Goal: Task Accomplishment & Management: Manage account settings

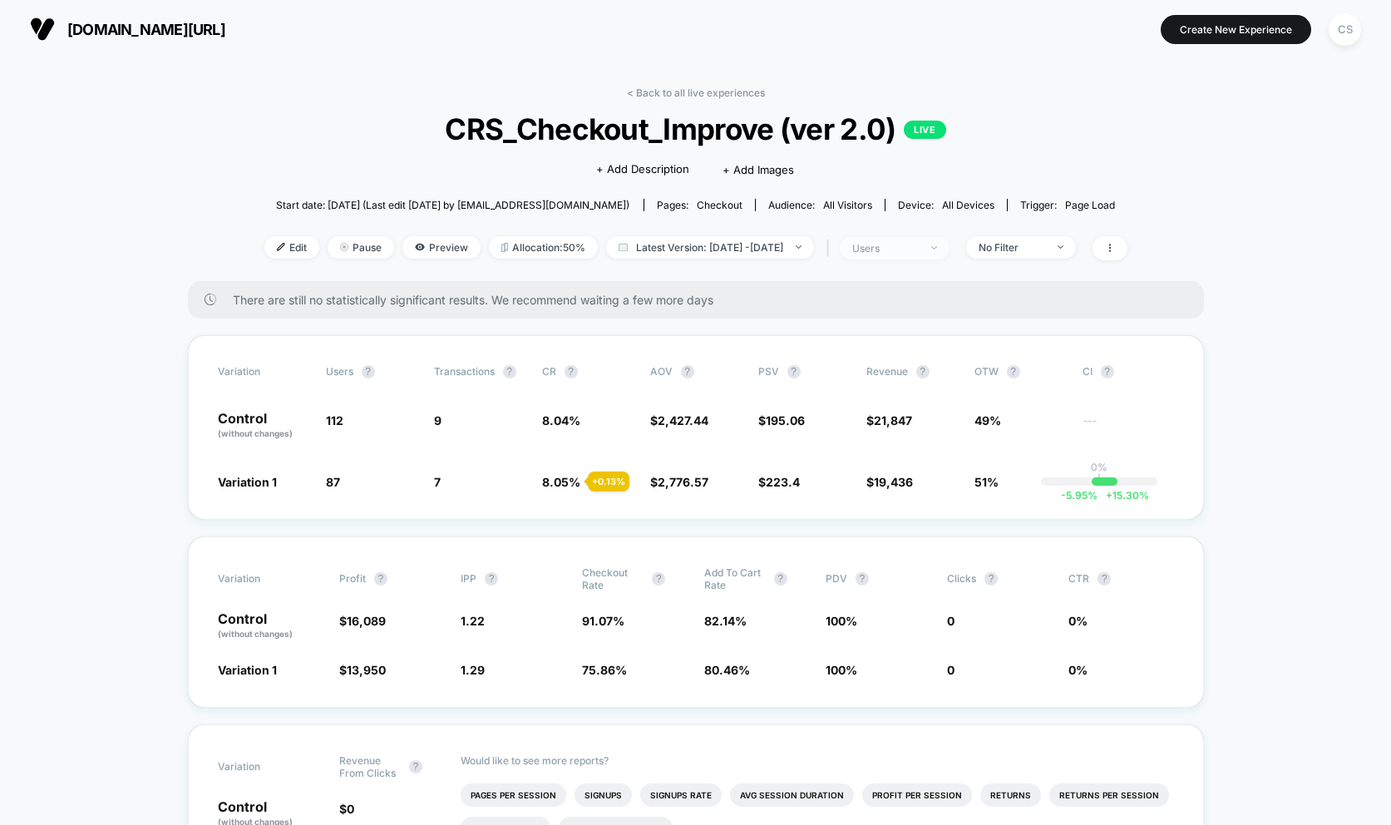
click at [949, 249] on span "users" at bounding box center [895, 248] width 110 height 22
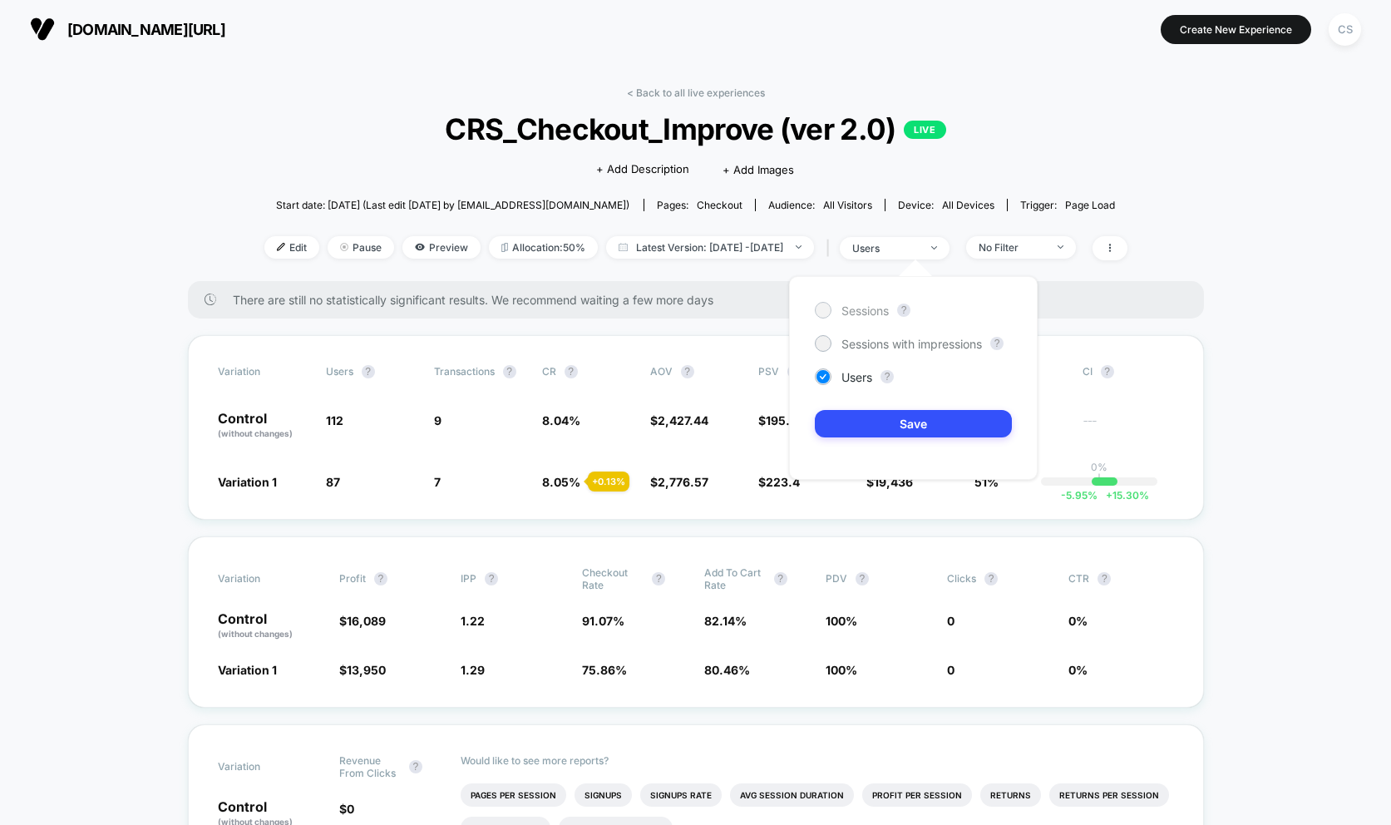
click at [820, 309] on div at bounding box center [822, 309] width 12 height 12
click at [887, 415] on button "Save" at bounding box center [913, 423] width 197 height 27
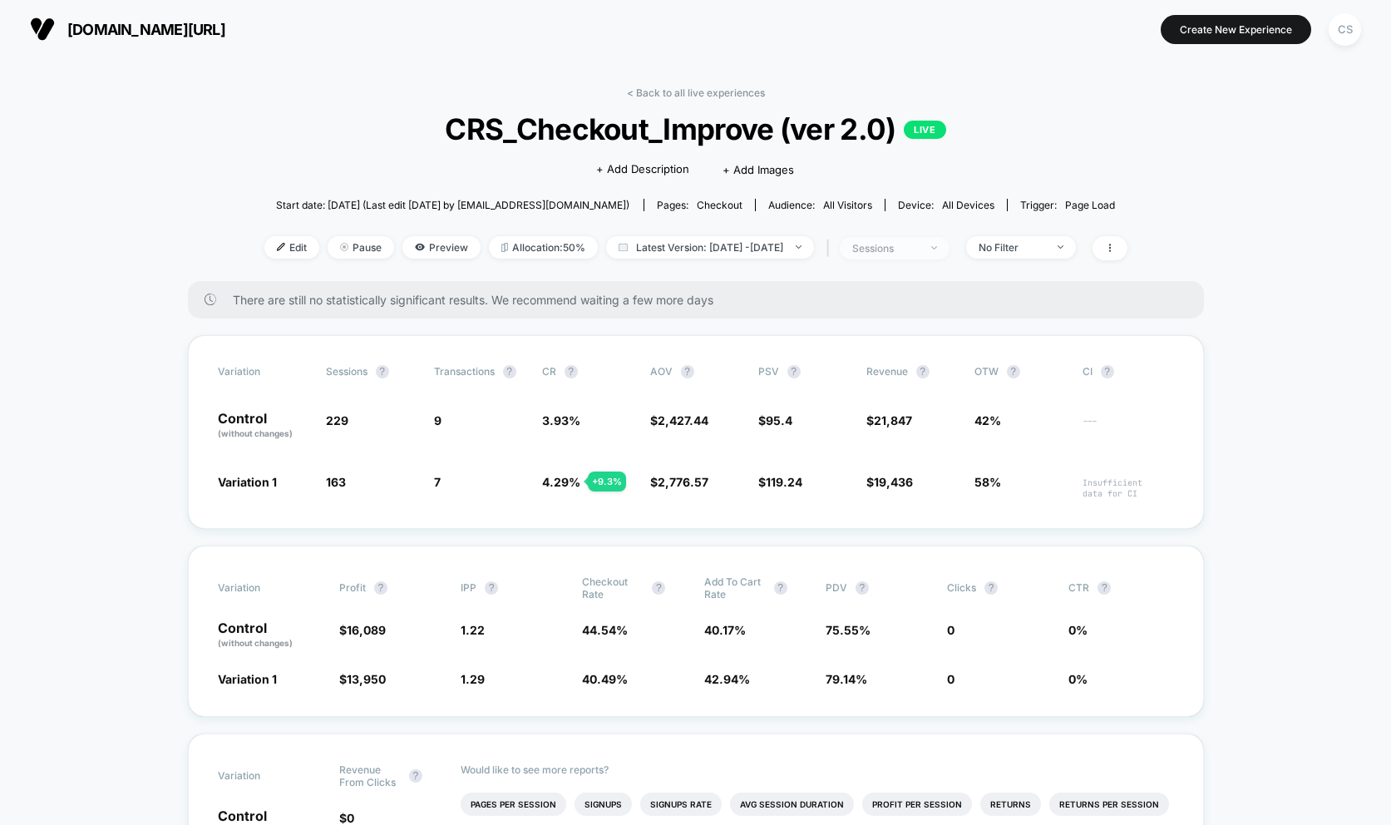
click at [949, 250] on span "sessions" at bounding box center [895, 248] width 110 height 22
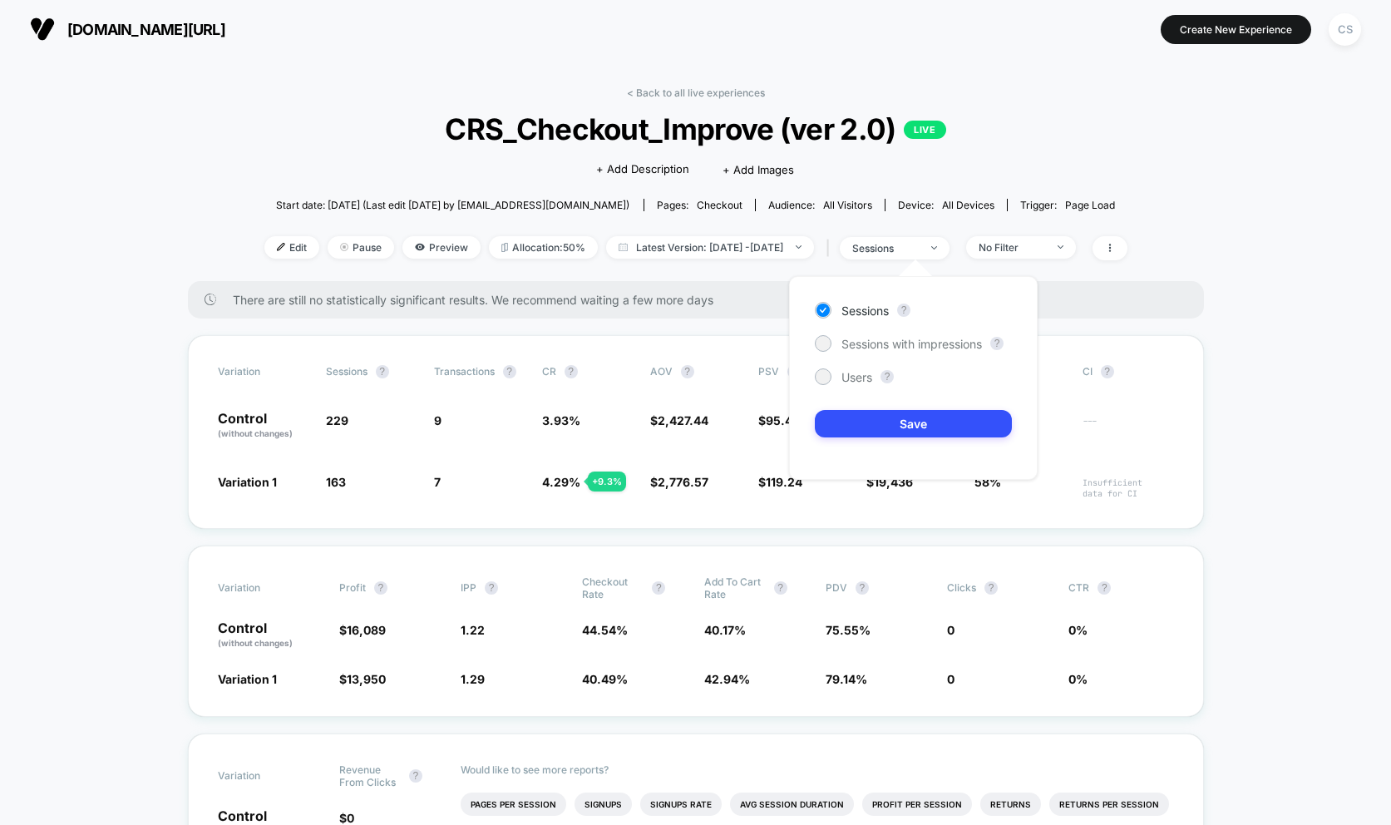
click at [830, 353] on div "Sessions ? Sessions with impressions ? Users ? Save" at bounding box center [913, 378] width 249 height 204
click at [827, 346] on div at bounding box center [822, 343] width 12 height 12
click at [882, 422] on button "Save" at bounding box center [913, 423] width 197 height 27
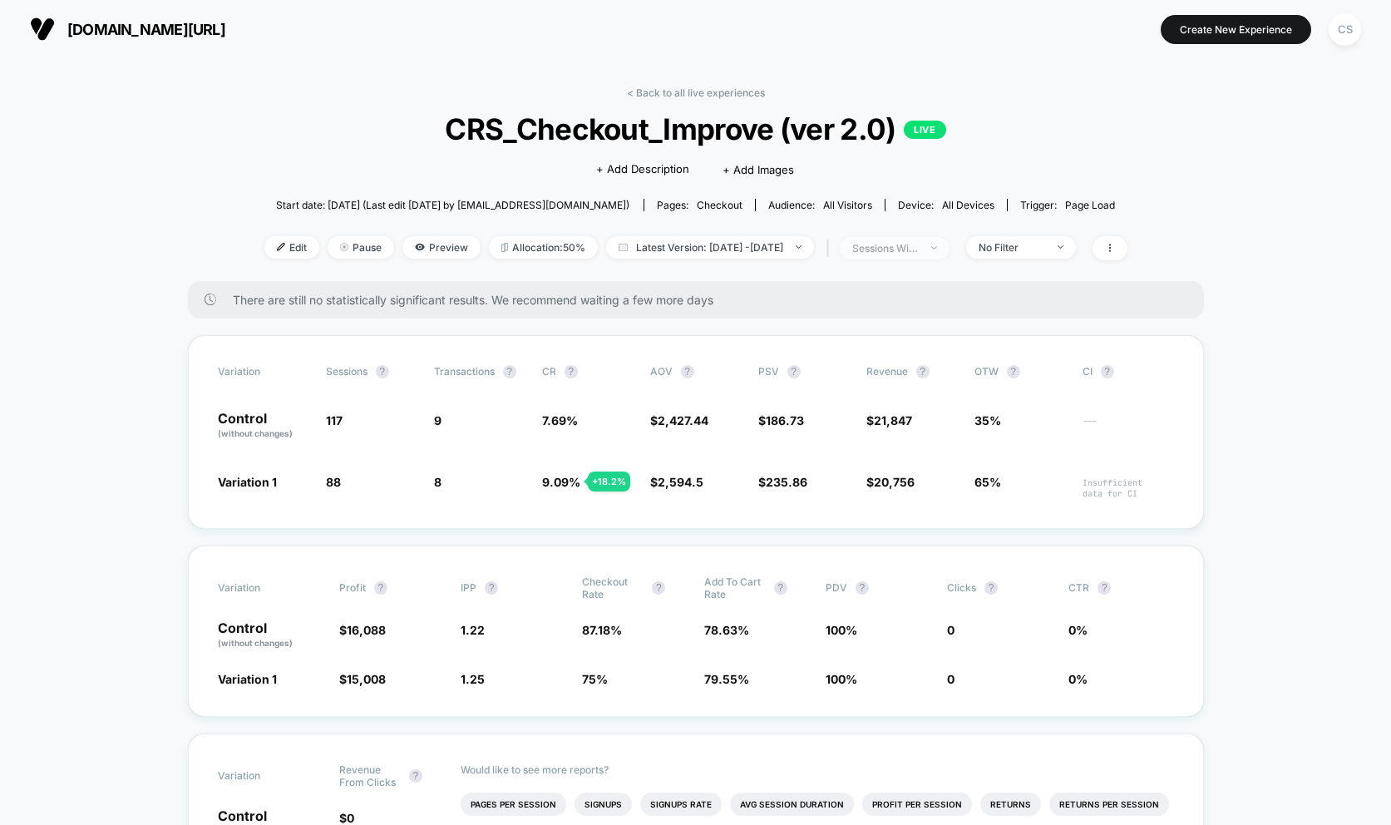
click at [949, 253] on span "sessions with impression" at bounding box center [895, 248] width 110 height 22
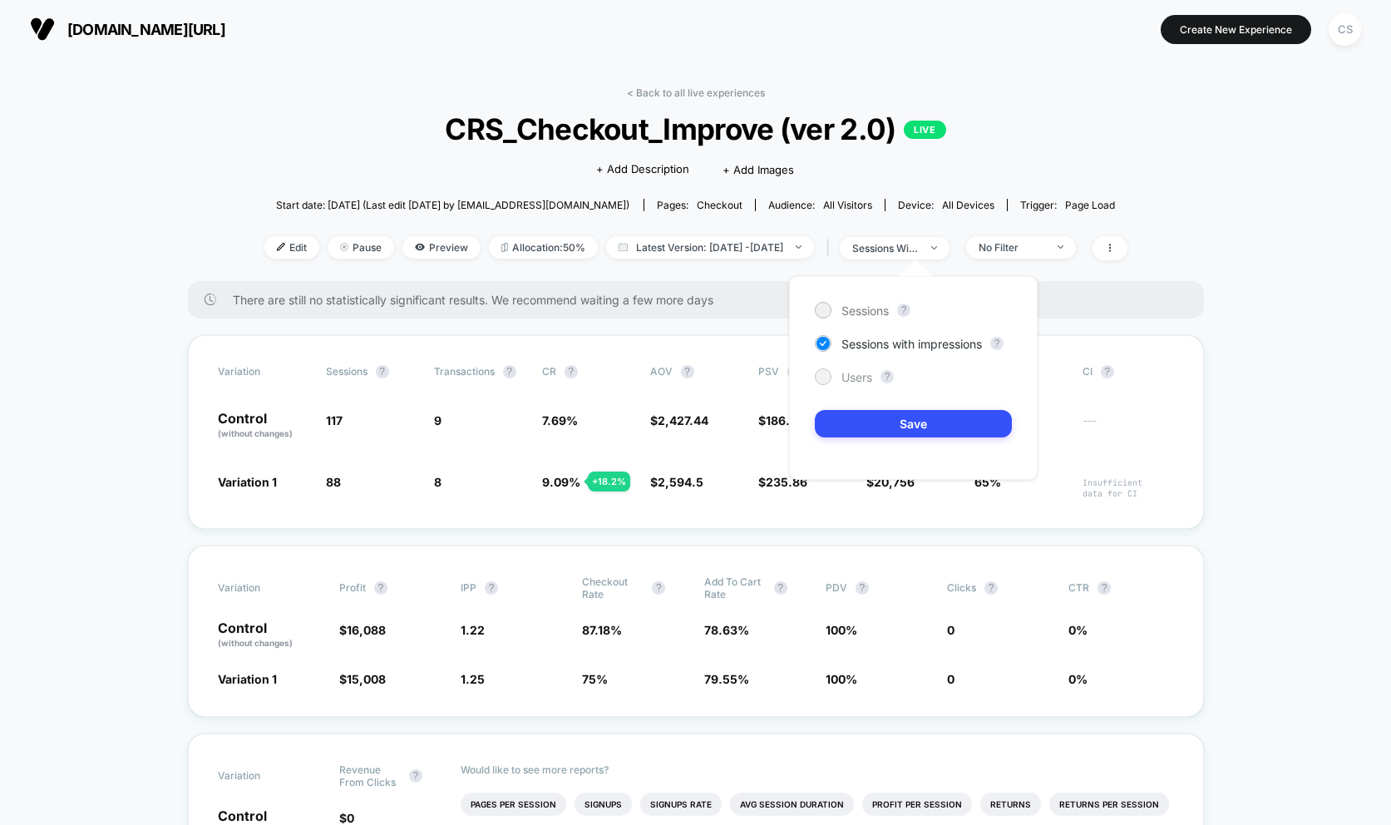
click at [828, 381] on div at bounding box center [823, 376] width 17 height 17
click at [861, 415] on button "Save" at bounding box center [913, 423] width 197 height 27
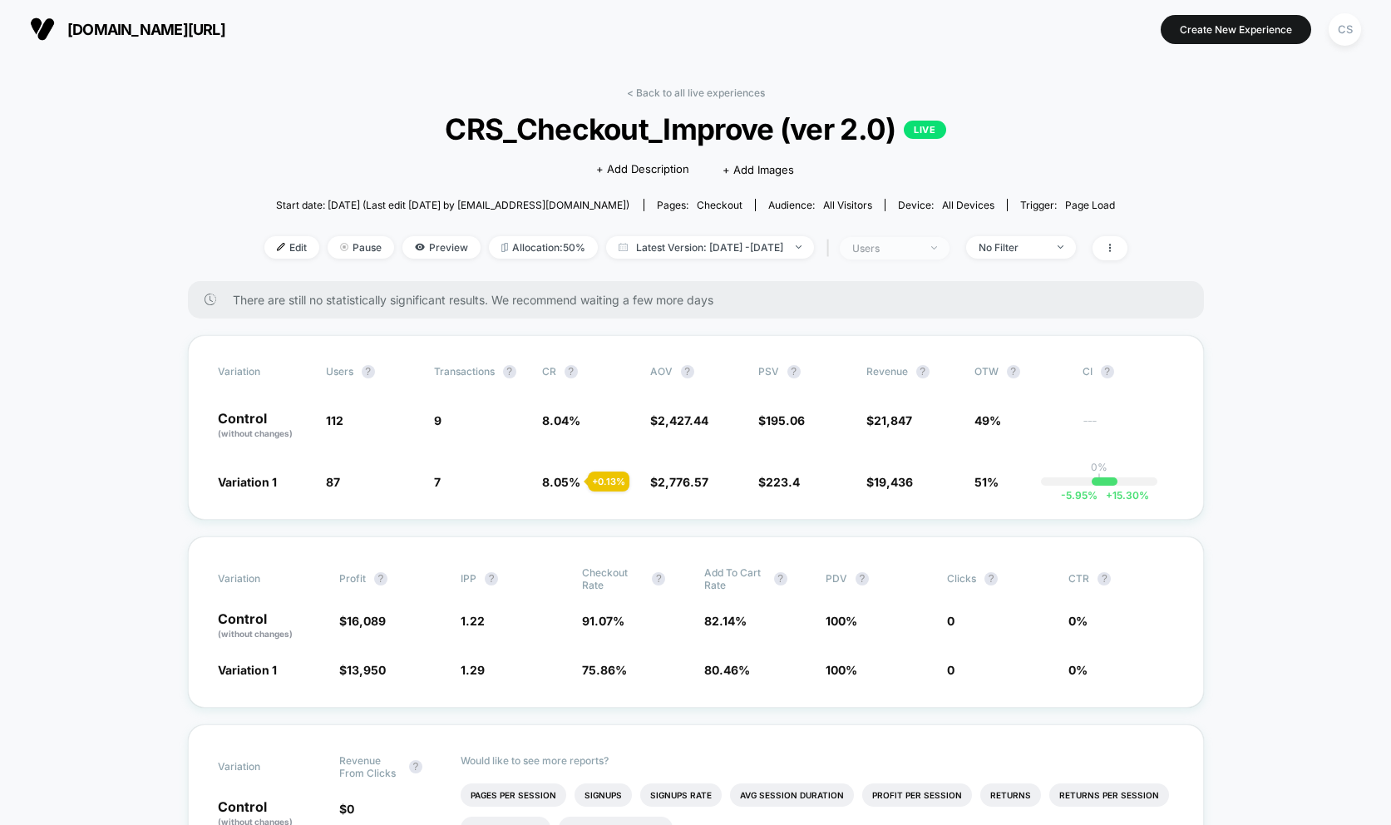
click at [949, 253] on span "users" at bounding box center [895, 248] width 110 height 22
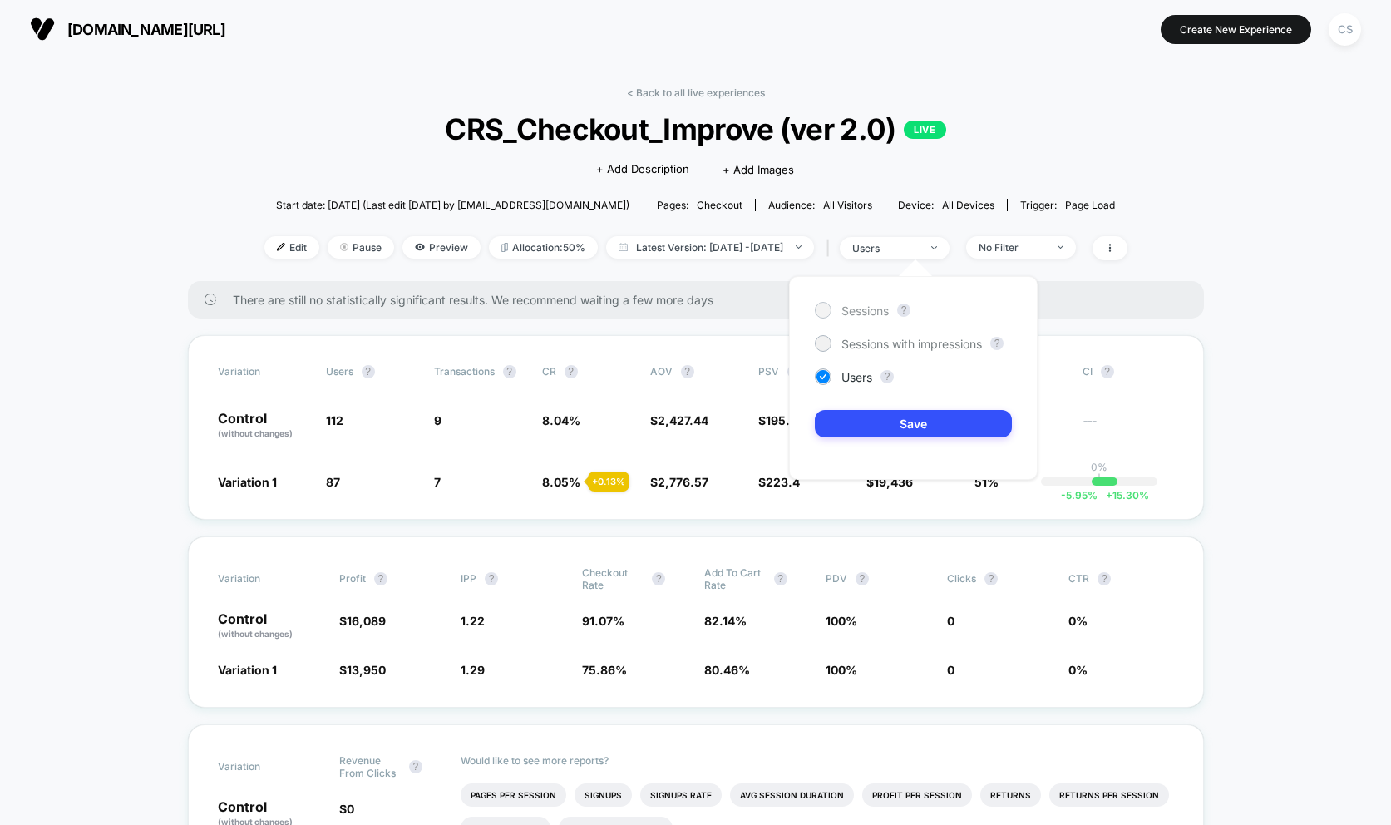
click at [821, 313] on div at bounding box center [822, 309] width 12 height 12
click at [866, 427] on button "Save" at bounding box center [913, 423] width 197 height 27
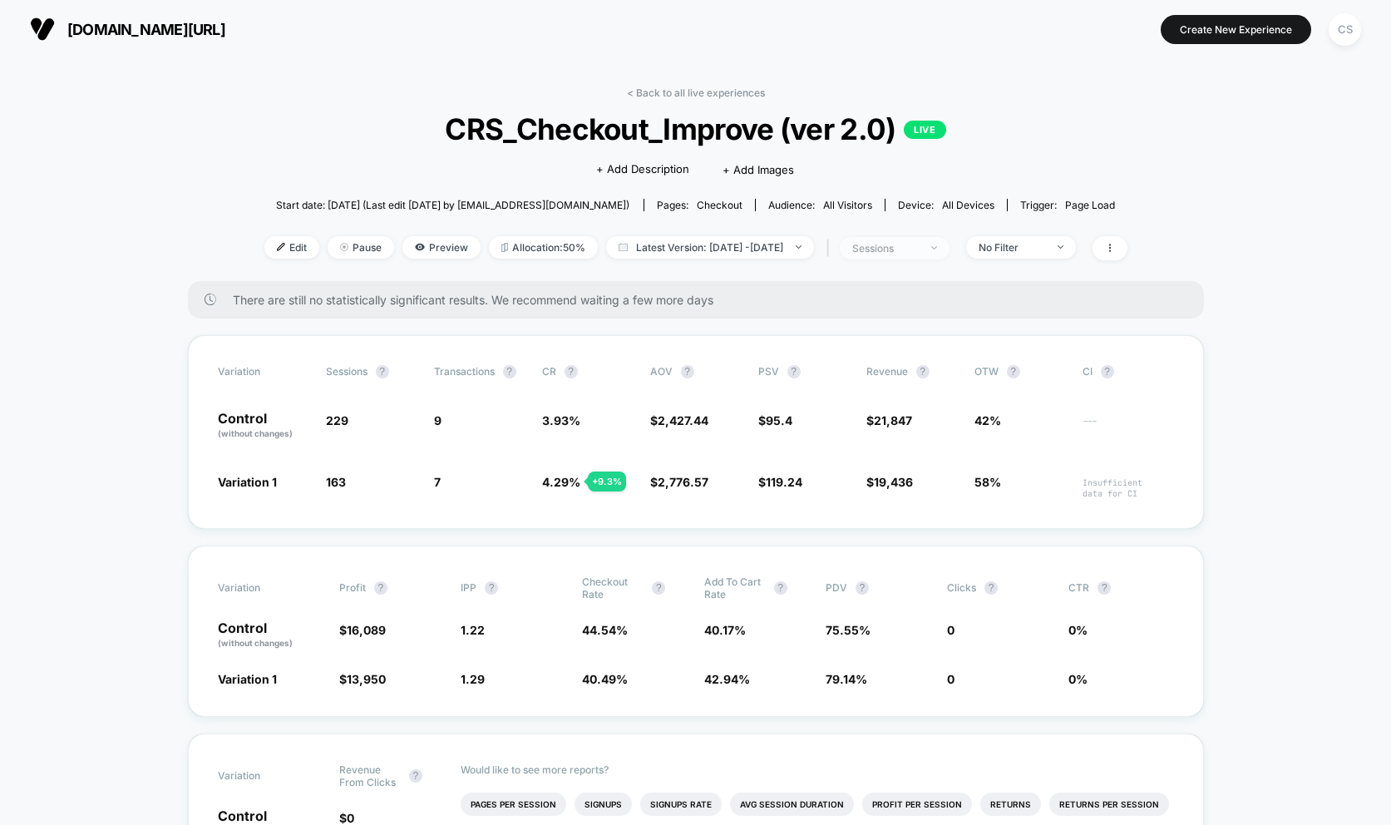
click at [918, 249] on div "sessions" at bounding box center [885, 248] width 66 height 12
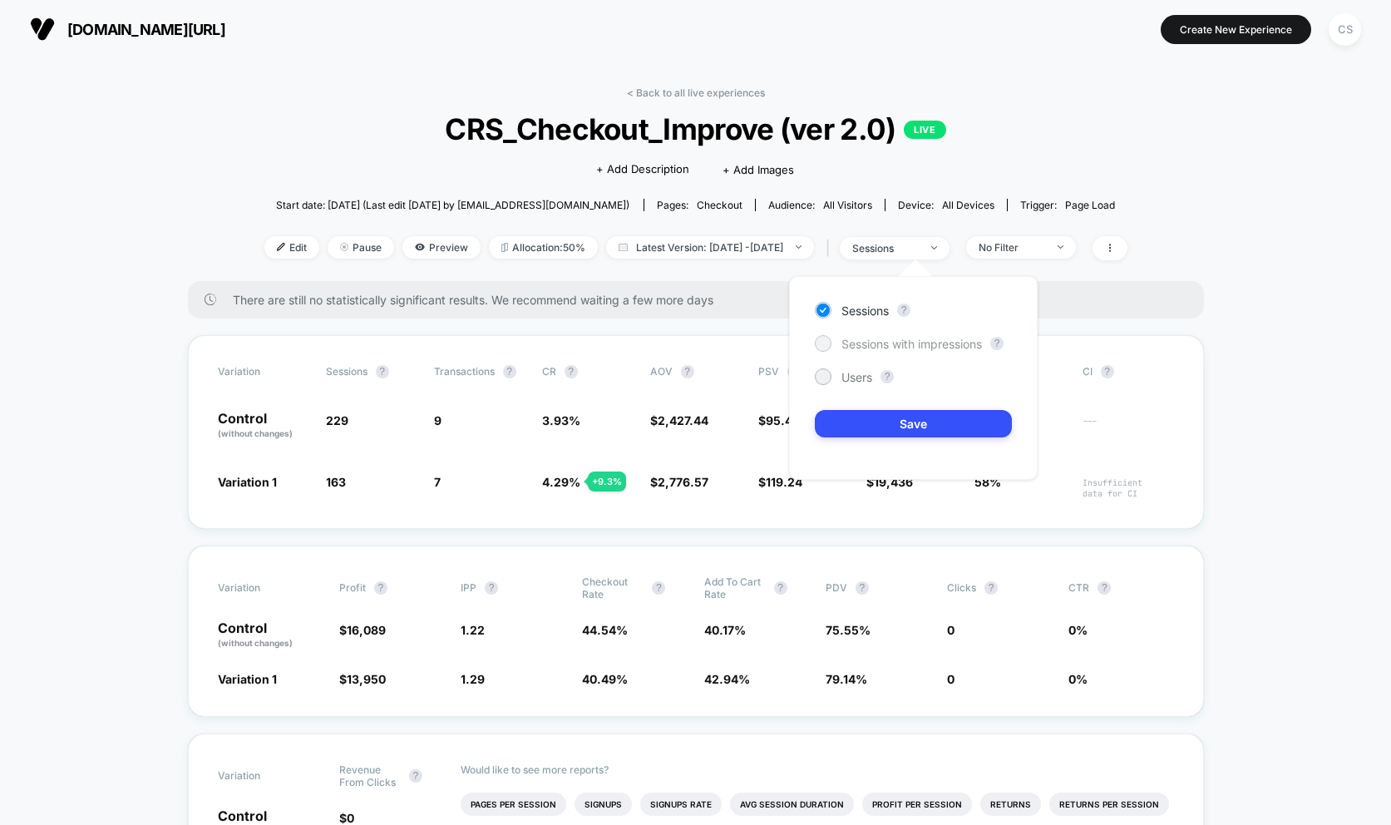
click at [830, 346] on div "Sessions with impressions" at bounding box center [898, 343] width 167 height 17
click at [864, 426] on button "Save" at bounding box center [913, 423] width 197 height 27
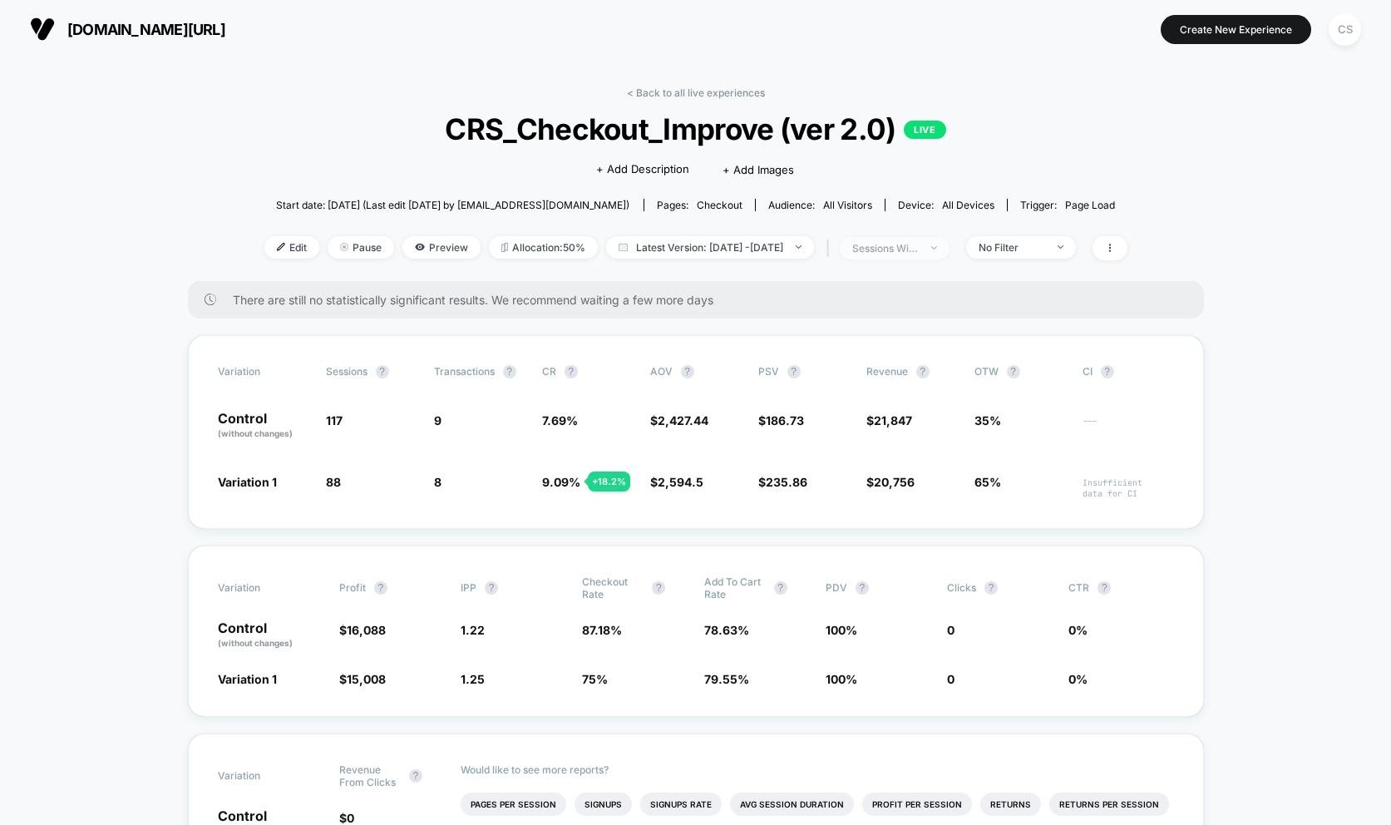
click at [918, 248] on div "sessions with impression" at bounding box center [885, 248] width 66 height 12
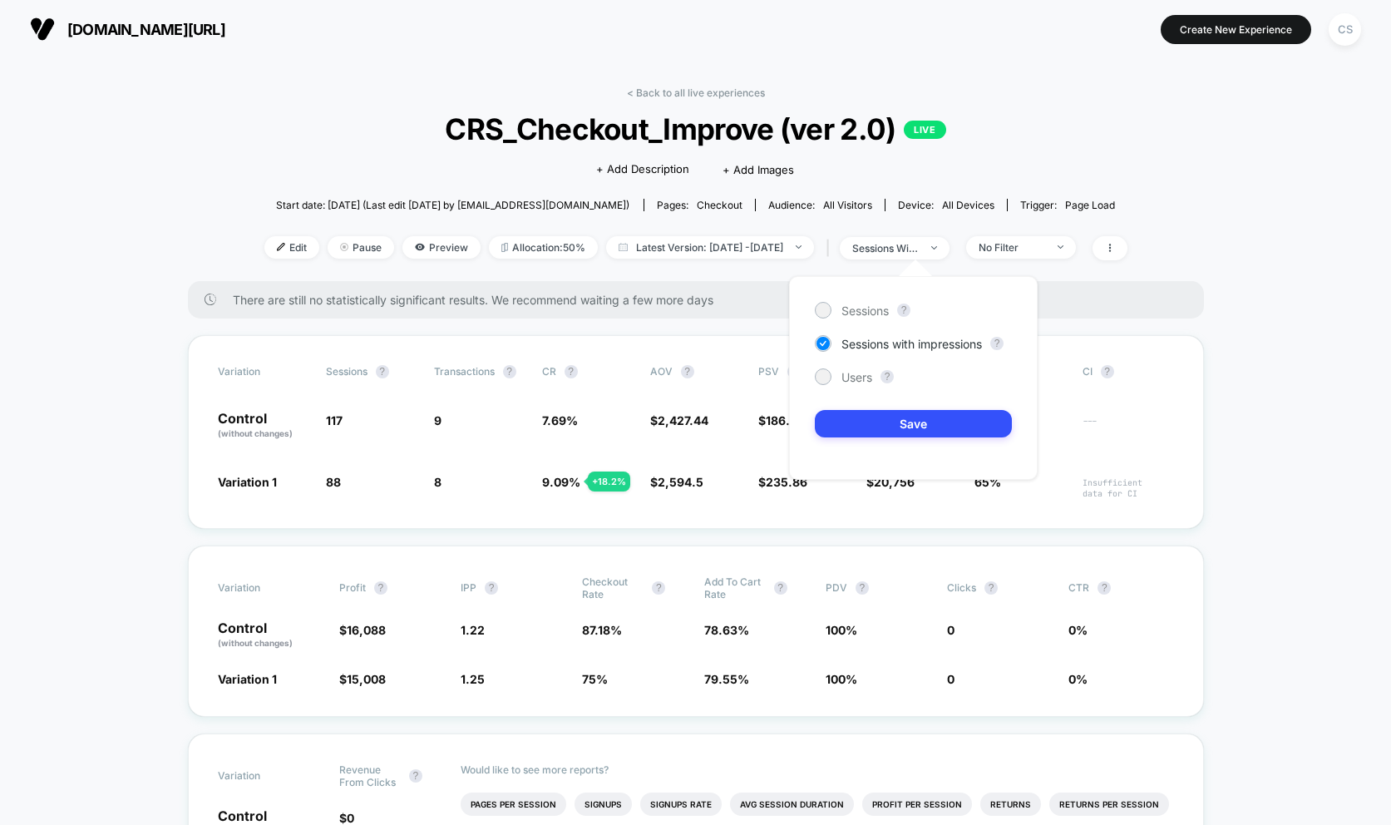
drag, startPoint x: 1235, startPoint y: 376, endPoint x: 1216, endPoint y: 369, distance: 20.2
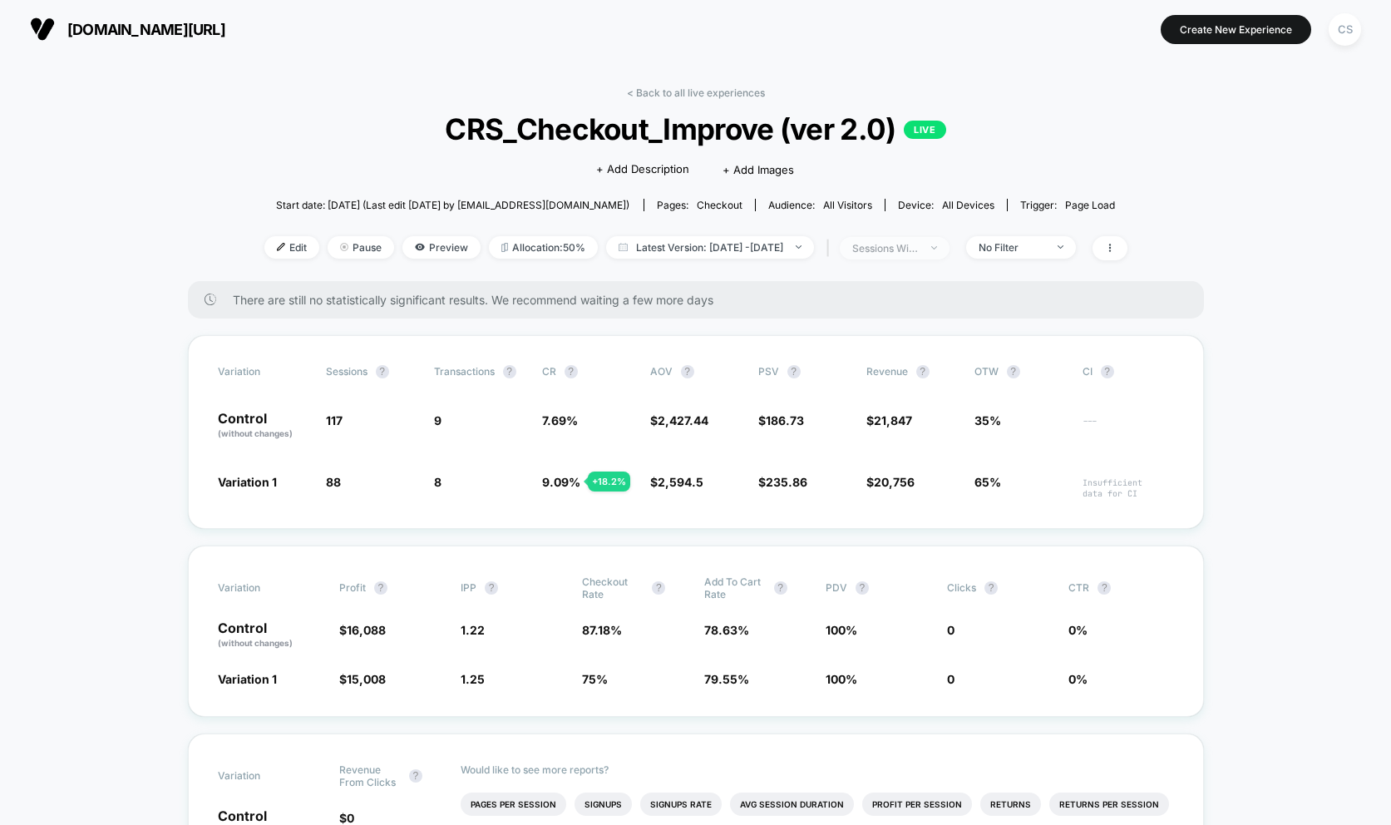
click at [931, 248] on div at bounding box center [924, 248] width 12 height 1
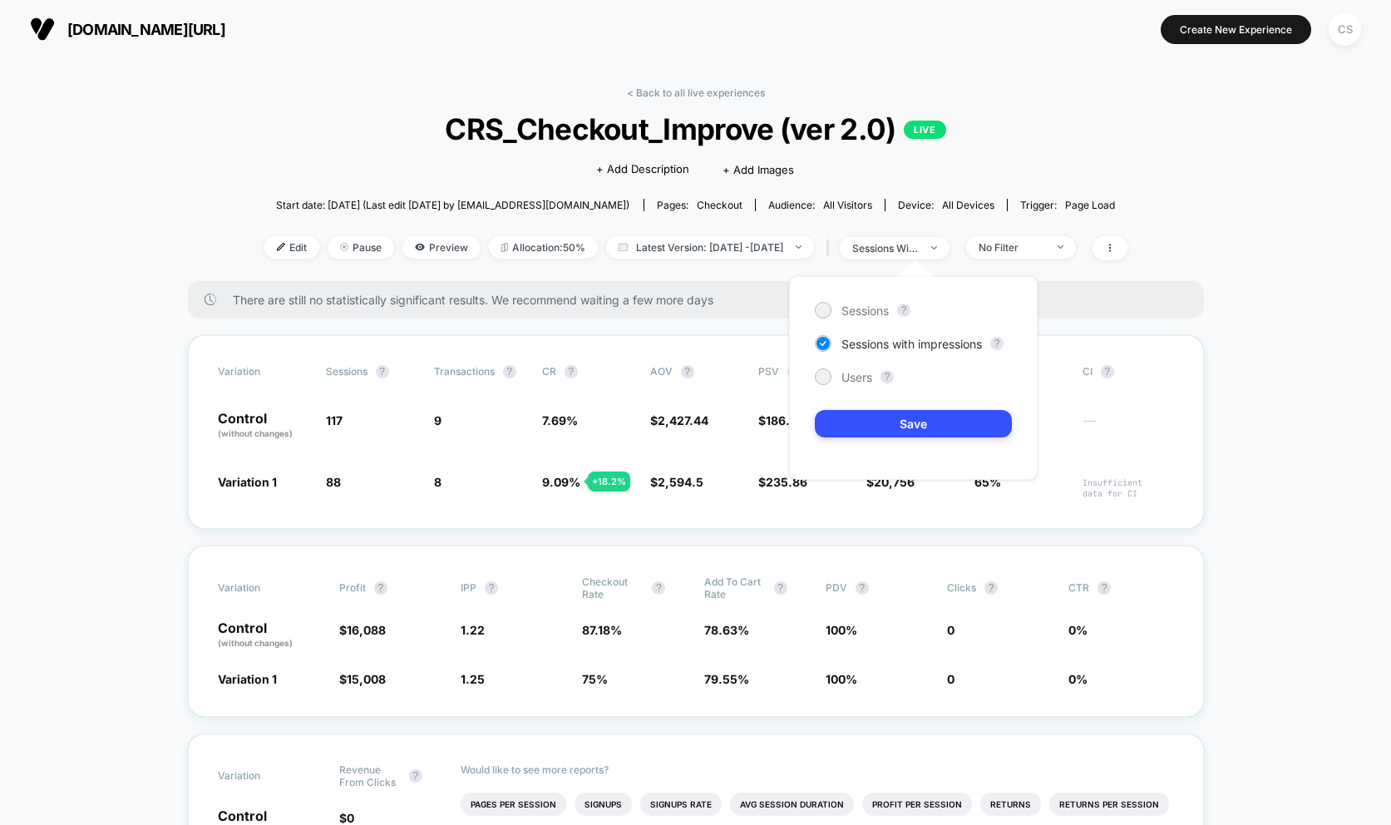
click at [810, 303] on div "Sessions ? Sessions with impressions ? Users ? Save" at bounding box center [913, 378] width 249 height 204
click at [825, 309] on div at bounding box center [822, 309] width 12 height 12
drag, startPoint x: 1234, startPoint y: 330, endPoint x: 1224, endPoint y: 328, distance: 10.1
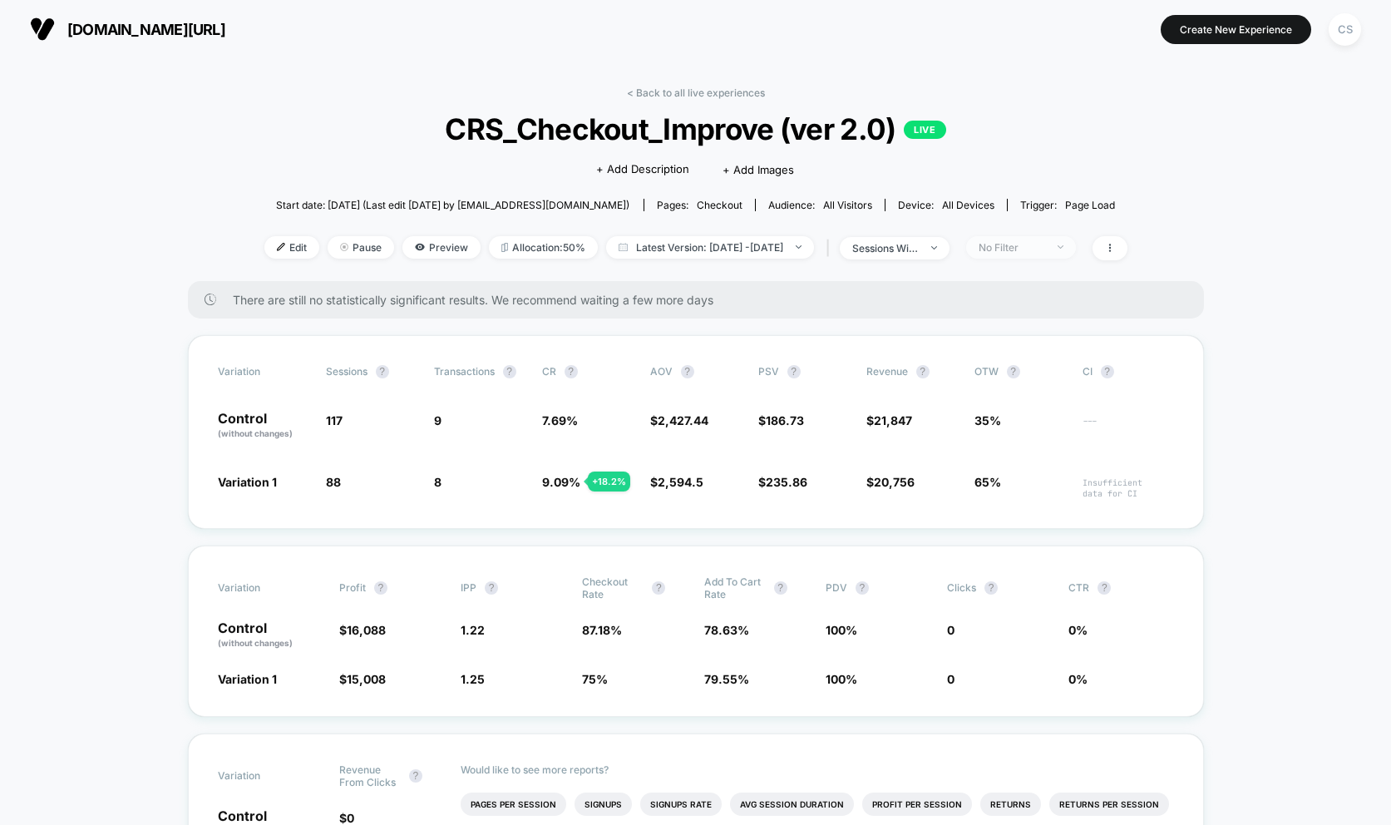
click at [1035, 249] on div "No Filter" at bounding box center [1011, 247] width 66 height 12
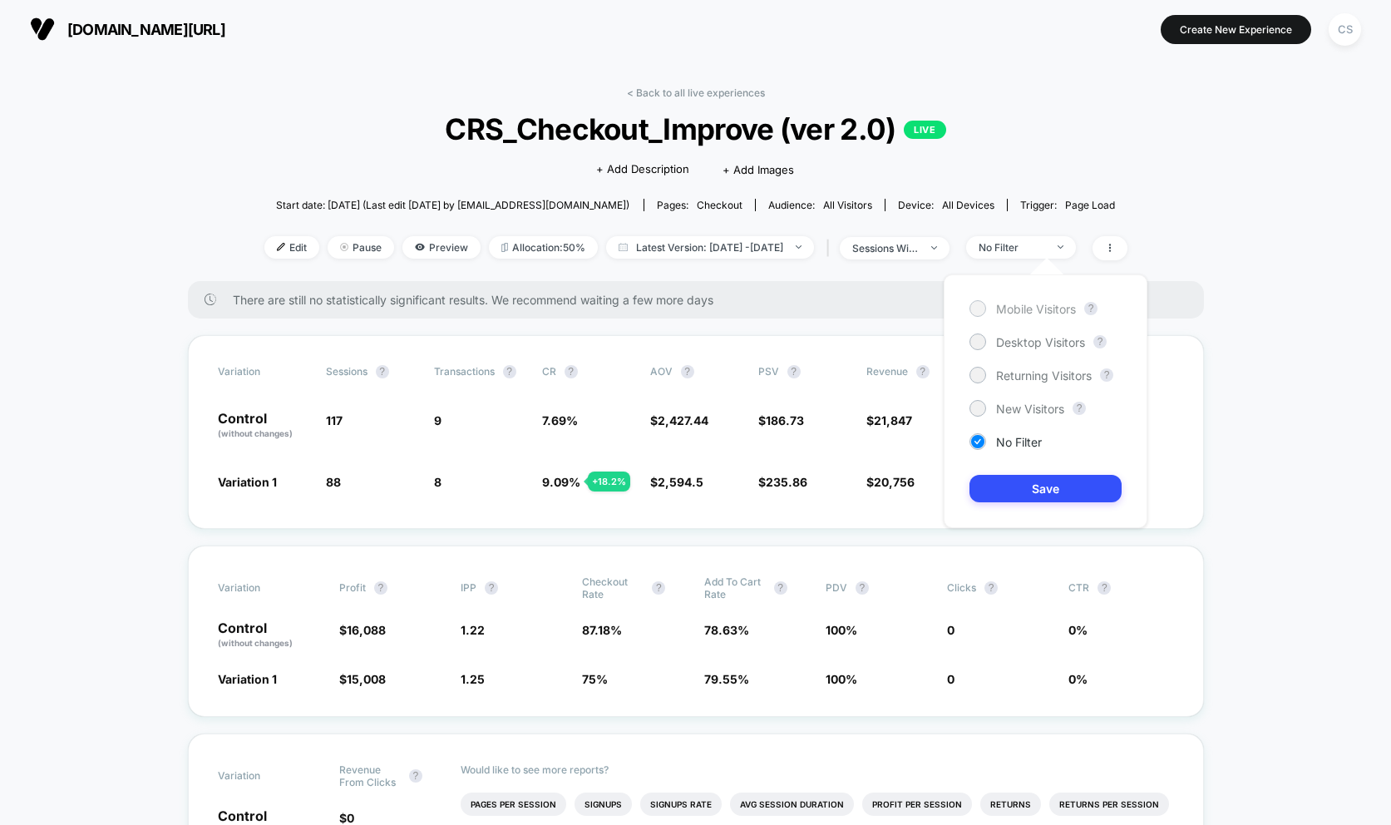
click at [983, 308] on div at bounding box center [977, 308] width 12 height 12
click at [1028, 490] on button "Save" at bounding box center [1045, 488] width 152 height 27
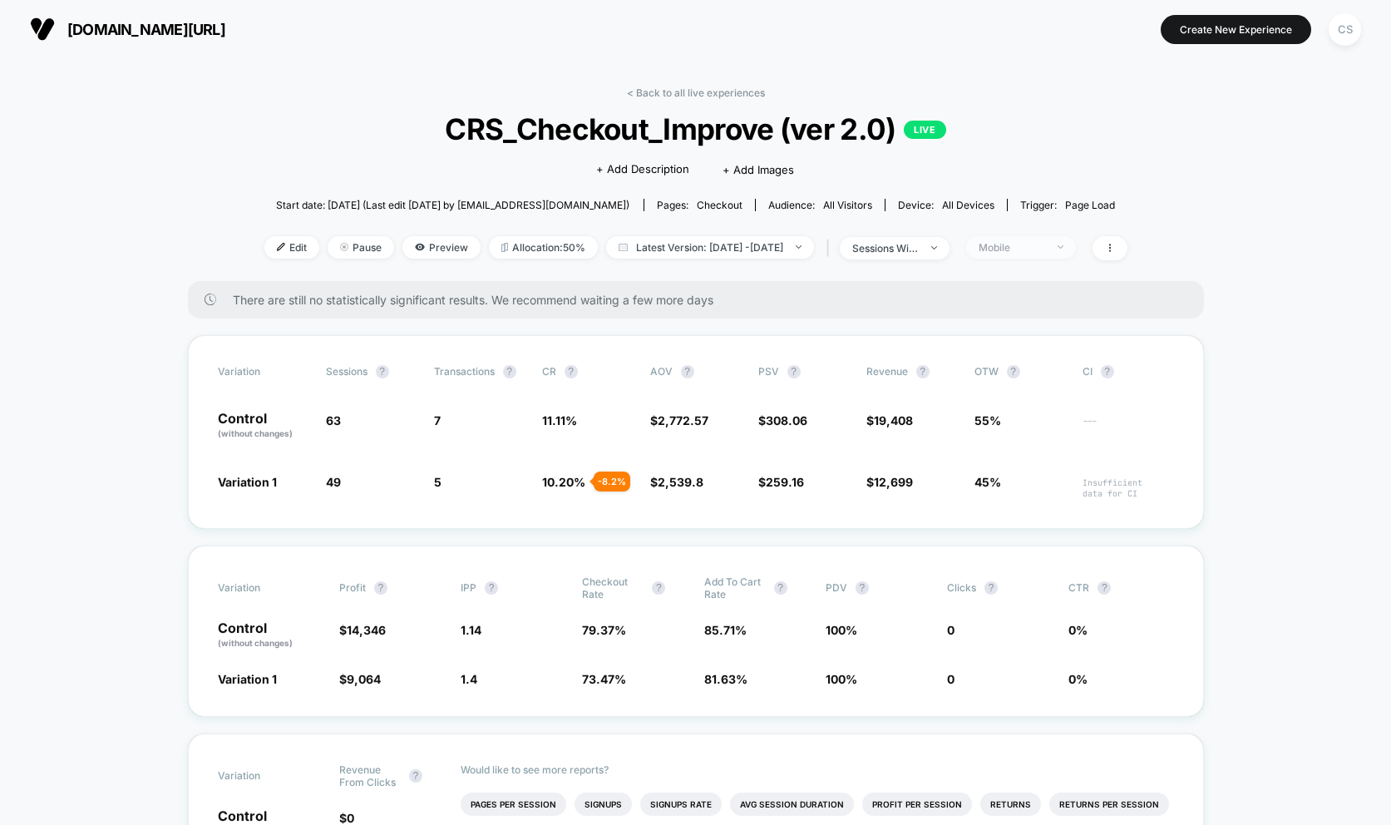
click at [1045, 249] on div "Mobile" at bounding box center [1011, 247] width 66 height 12
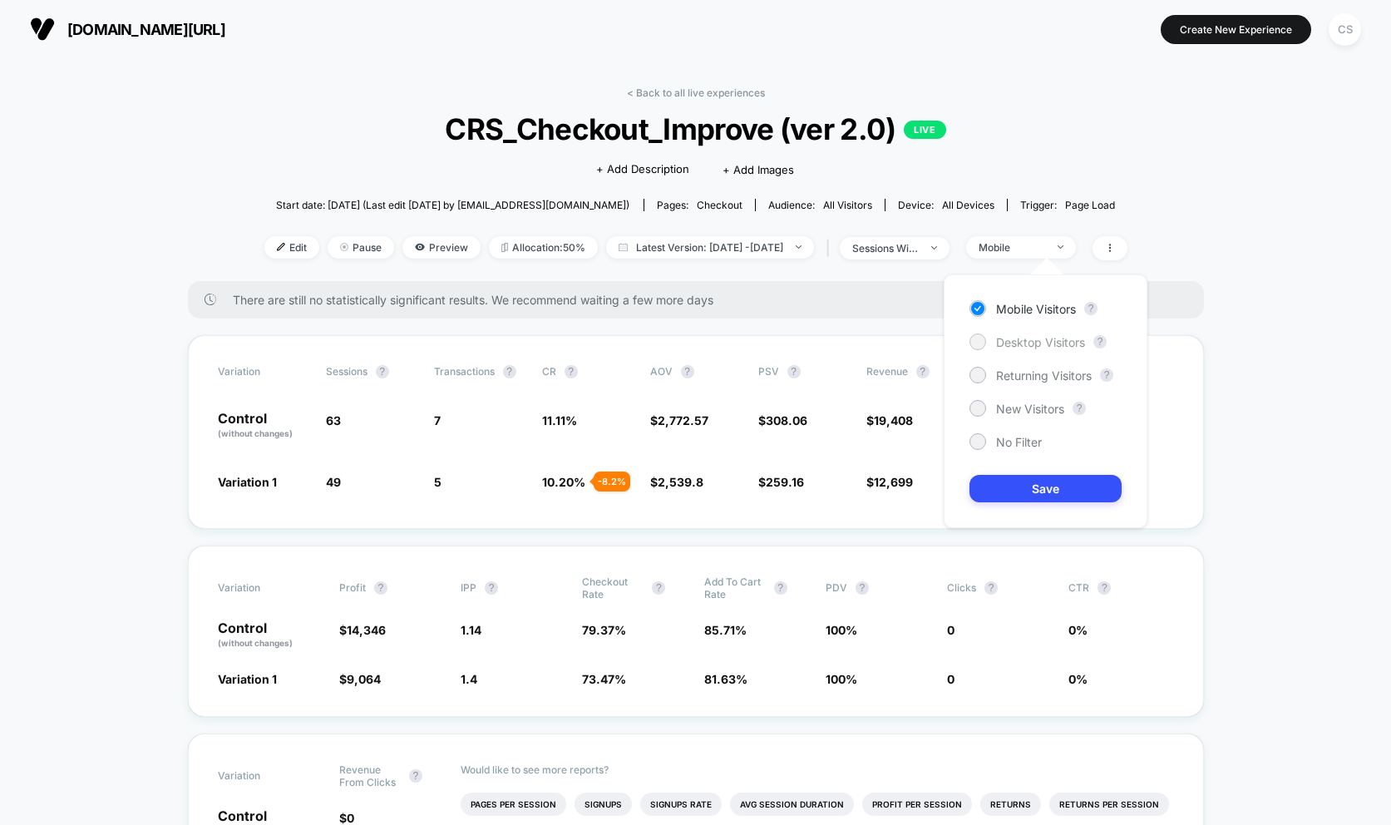
click at [978, 342] on div at bounding box center [977, 341] width 12 height 12
click at [1028, 489] on button "Save" at bounding box center [1045, 488] width 152 height 27
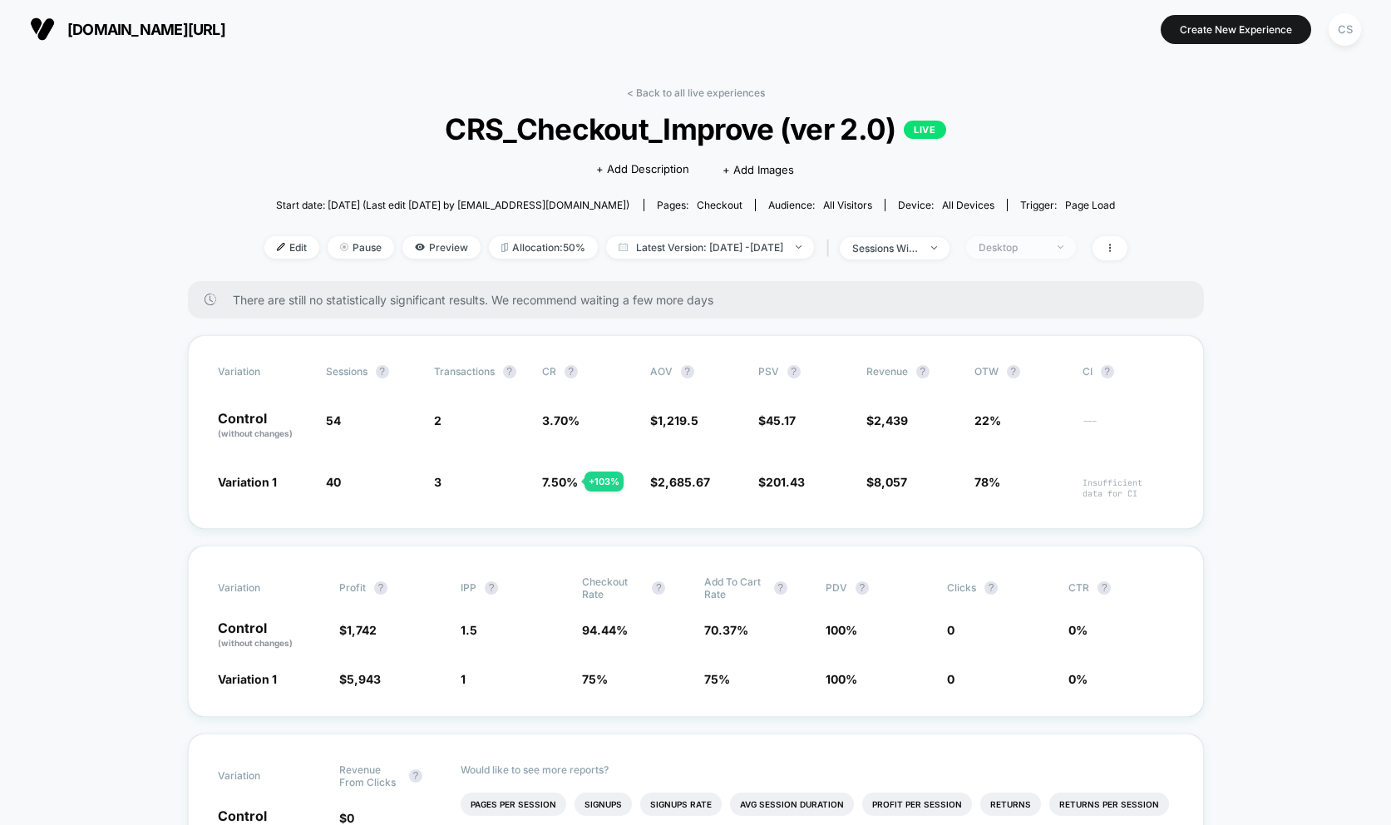
click at [1076, 247] on span "Desktop" at bounding box center [1021, 247] width 110 height 22
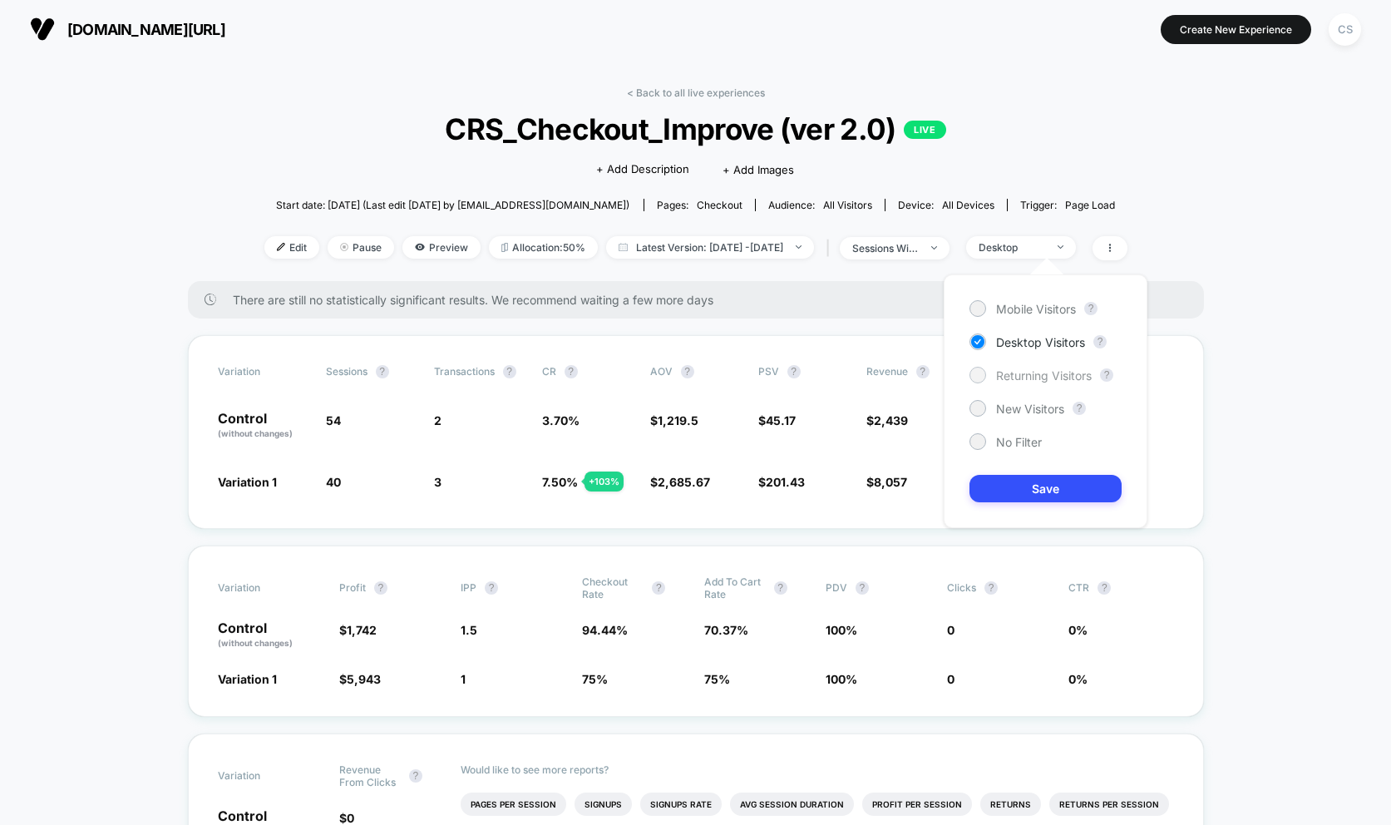
click at [980, 379] on div at bounding box center [977, 374] width 12 height 12
click at [1013, 487] on button "Save" at bounding box center [1045, 488] width 152 height 27
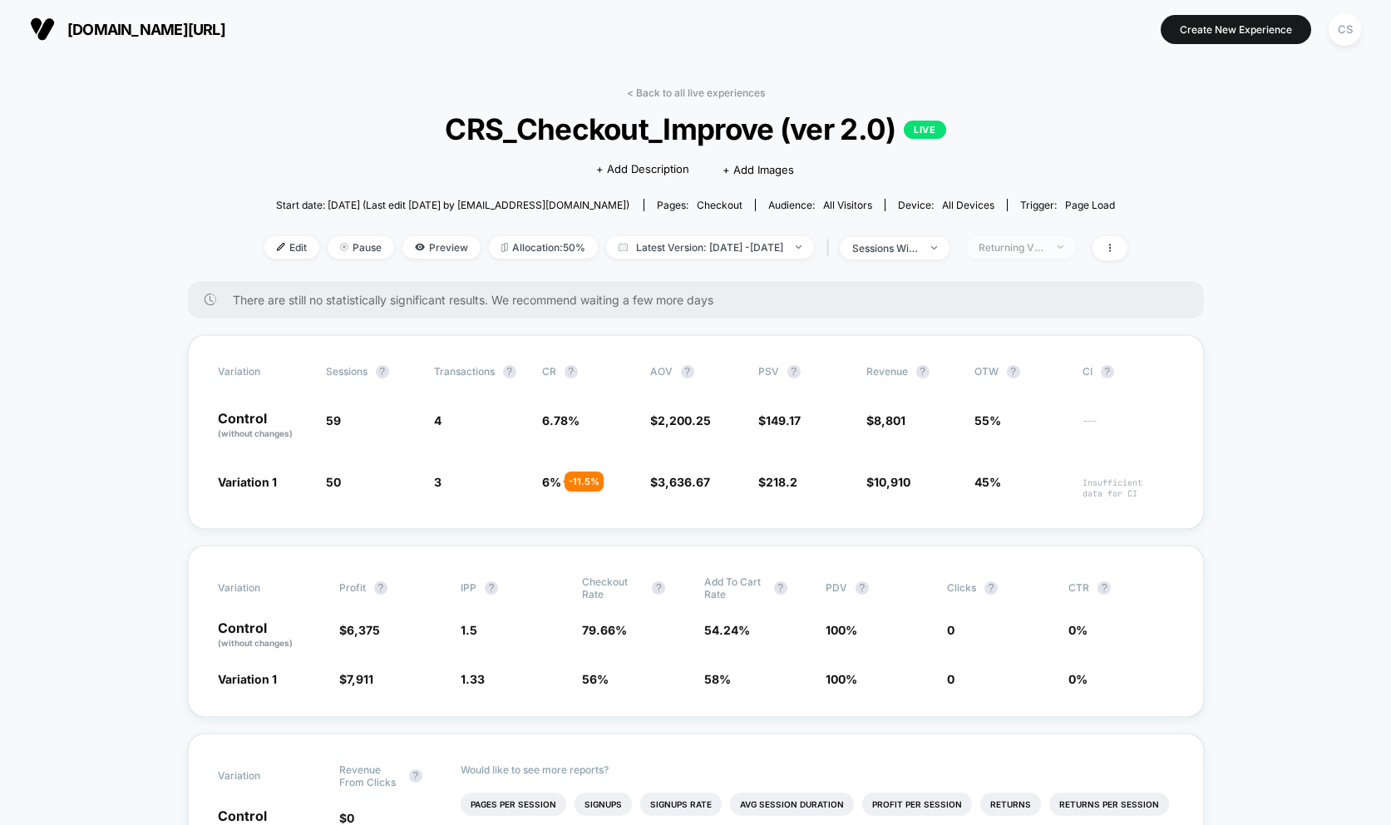
click at [1042, 252] on span "Returning Visitors" at bounding box center [1021, 247] width 110 height 22
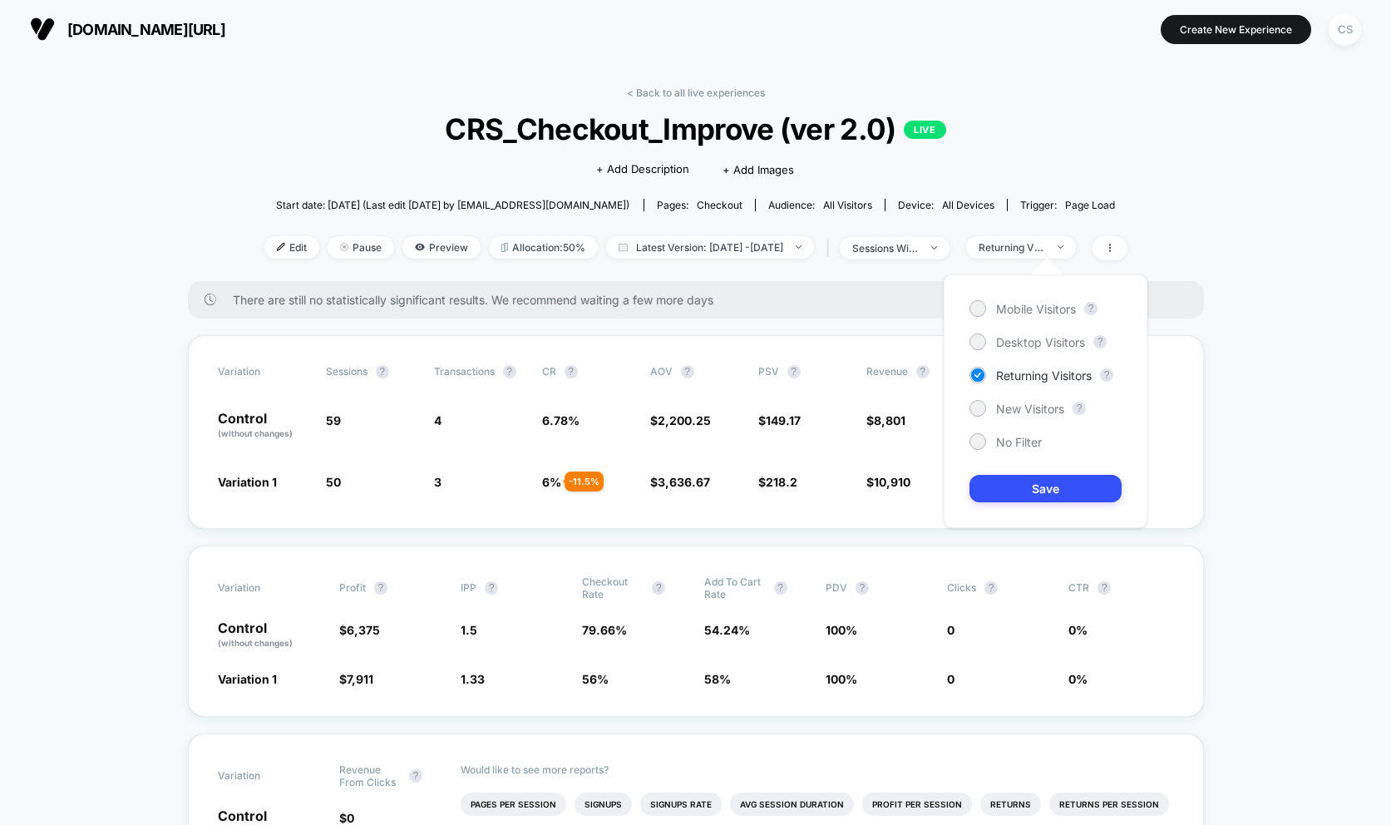
drag, startPoint x: 976, startPoint y: 408, endPoint x: 1000, endPoint y: 457, distance: 54.6
click at [976, 408] on div at bounding box center [977, 407] width 12 height 12
click at [1014, 485] on button "Save" at bounding box center [1045, 488] width 152 height 27
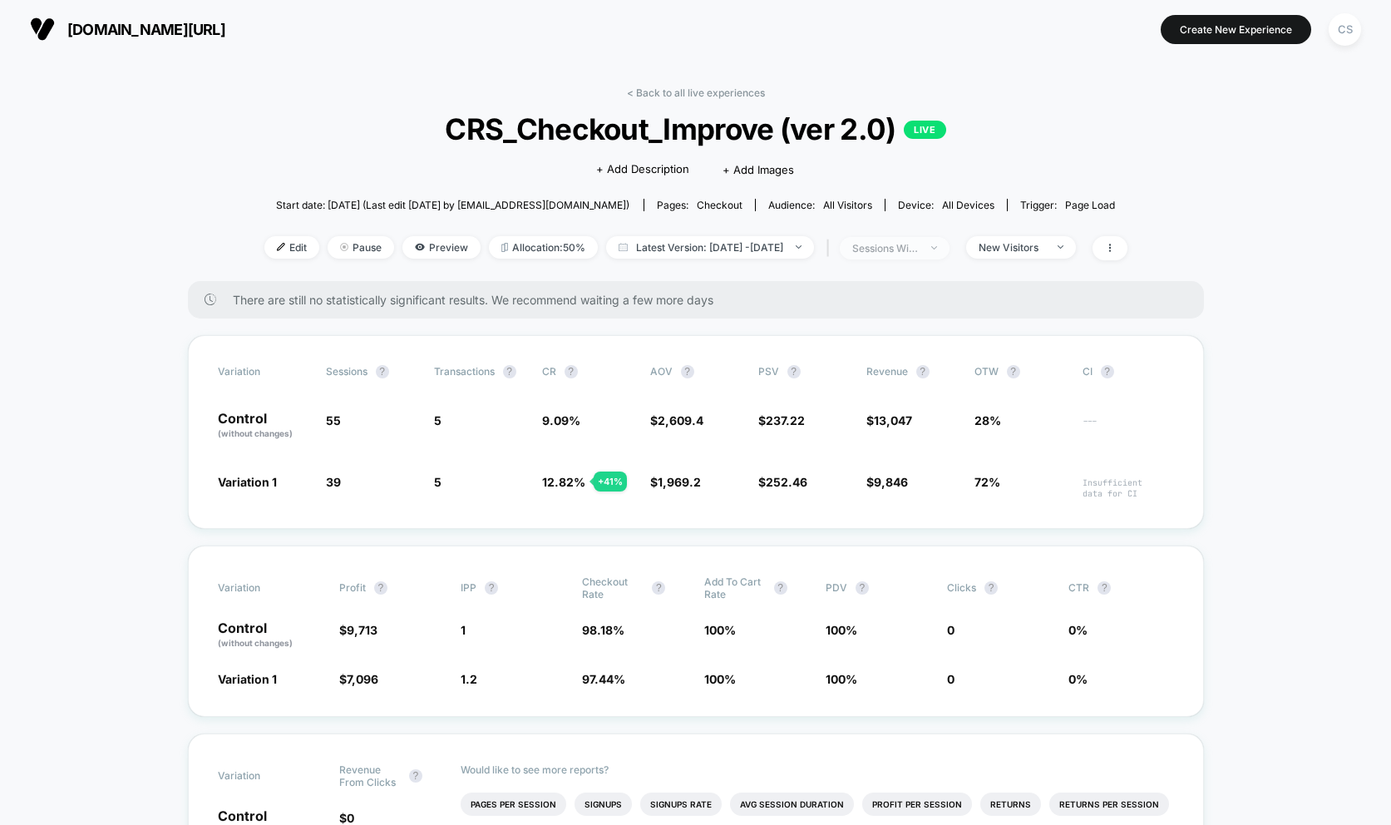
click at [948, 256] on span "sessions with impression" at bounding box center [895, 248] width 110 height 22
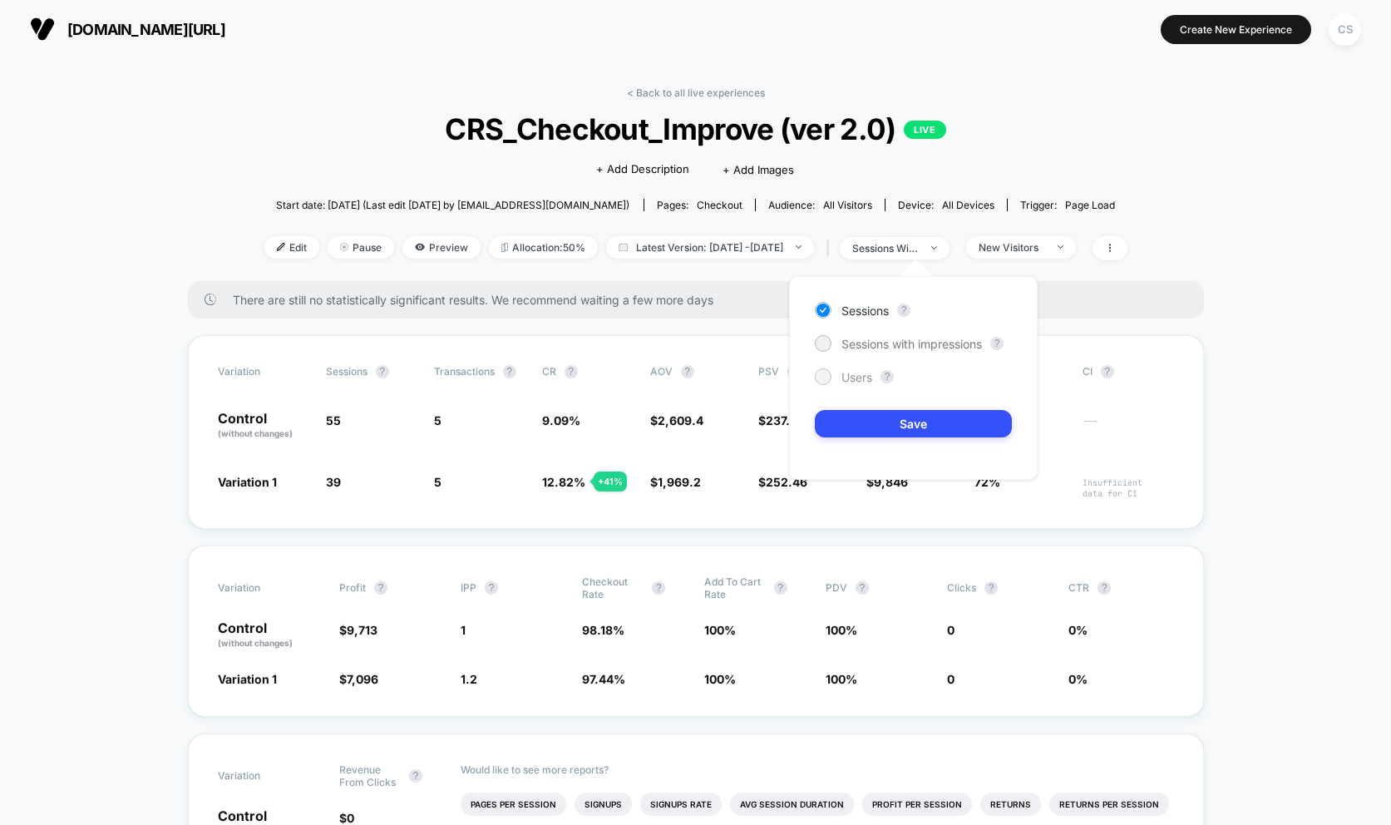
click at [823, 378] on div at bounding box center [822, 376] width 12 height 12
click at [878, 421] on button "Save" at bounding box center [913, 423] width 197 height 27
